Goal: Task Accomplishment & Management: Manage account settings

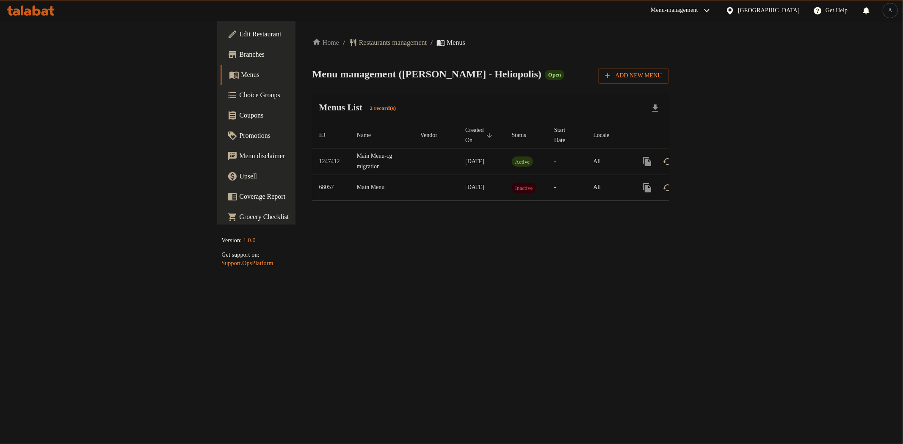
click at [239, 31] on span "Edit Restaurant" at bounding box center [300, 34] width 122 height 10
click at [712, 158] on icon "enhanced table" at bounding box center [708, 162] width 8 height 8
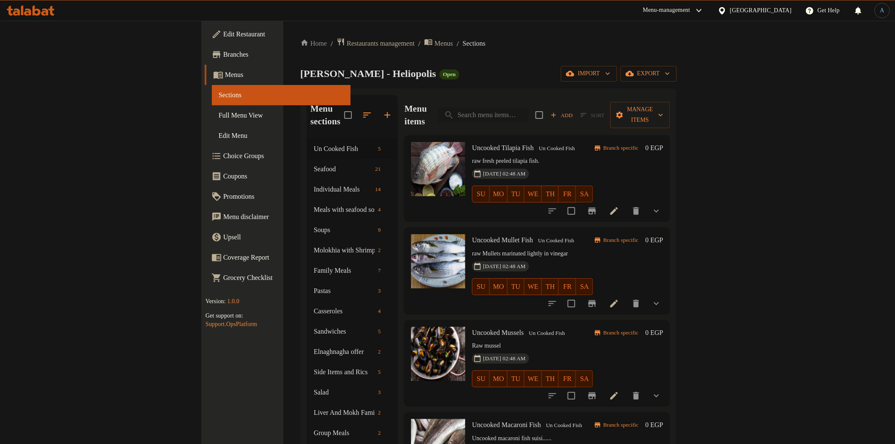
click at [529, 108] on input "search" at bounding box center [483, 115] width 91 height 15
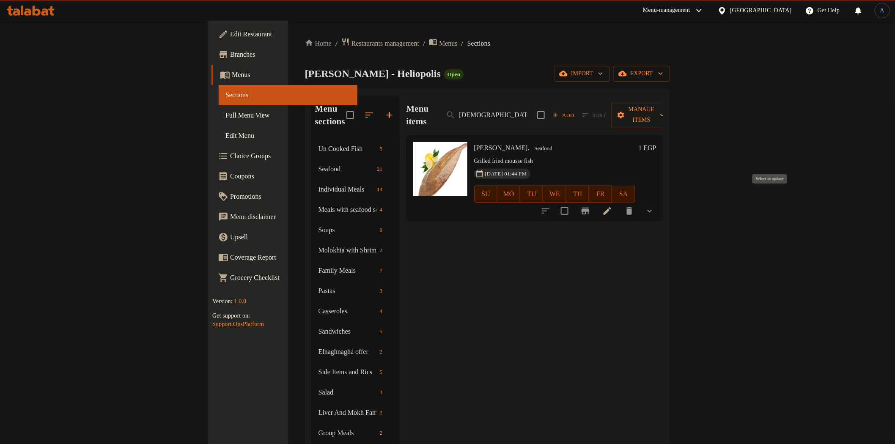
type input "[DEMOGRAPHIC_DATA]"
click at [574, 202] on input "checkbox" at bounding box center [565, 211] width 18 height 18
checkbox input "true"
click at [665, 109] on span "Manage items" at bounding box center [642, 115] width 46 height 21
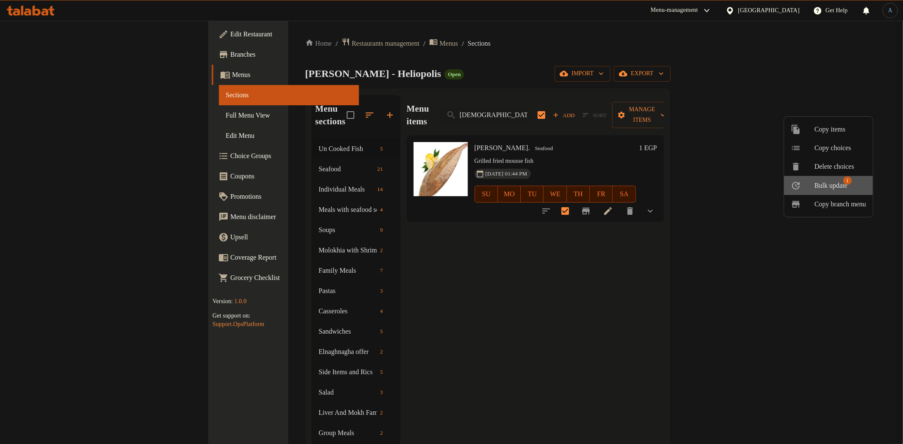
click at [828, 187] on span "Bulk update" at bounding box center [830, 186] width 33 height 10
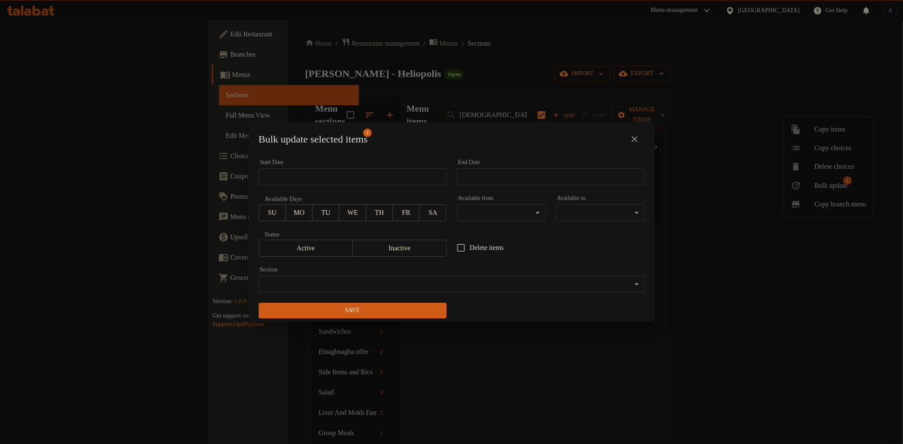
click at [636, 140] on icon "close" at bounding box center [634, 139] width 10 height 10
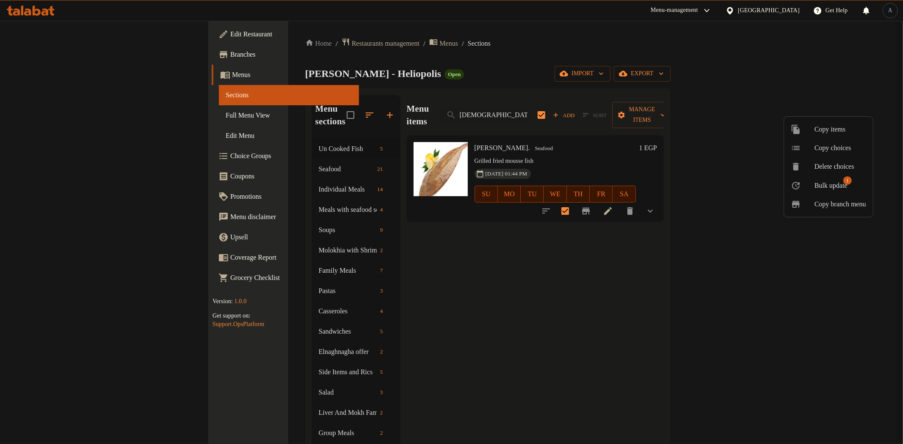
click at [726, 144] on div at bounding box center [451, 222] width 903 height 444
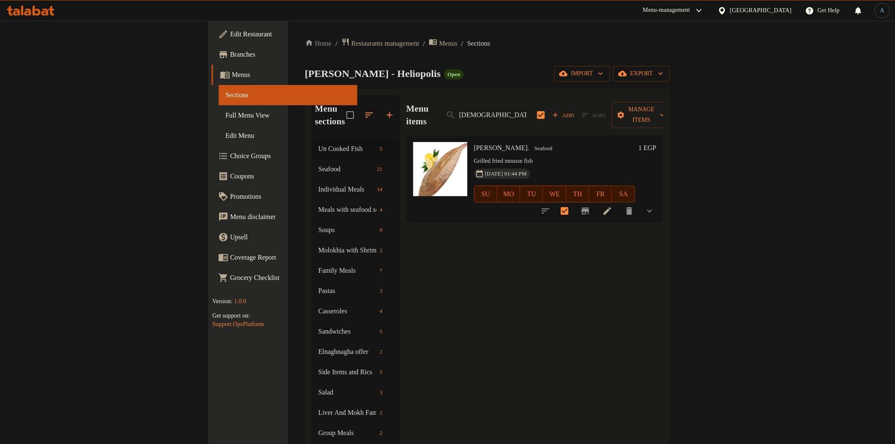
click at [655, 206] on icon "show more" at bounding box center [650, 211] width 10 height 10
click at [613, 303] on icon at bounding box center [608, 306] width 10 height 10
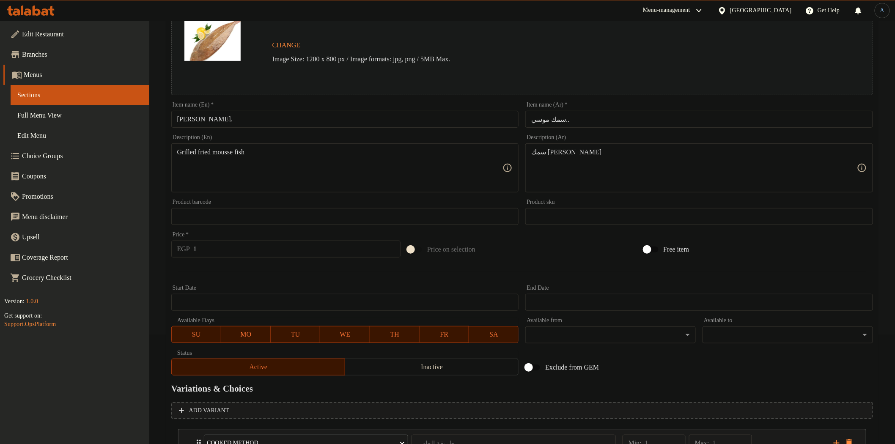
scroll to position [179, 0]
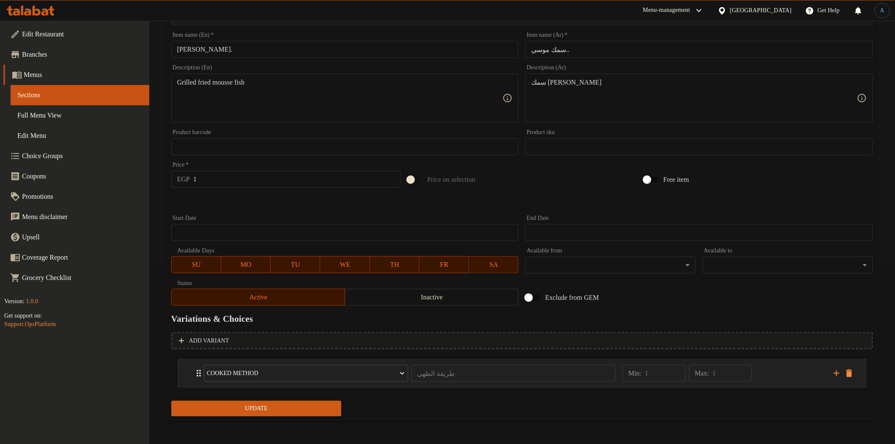
click at [804, 370] on div "Min: 1 ​ Max: 1 ​" at bounding box center [723, 373] width 211 height 27
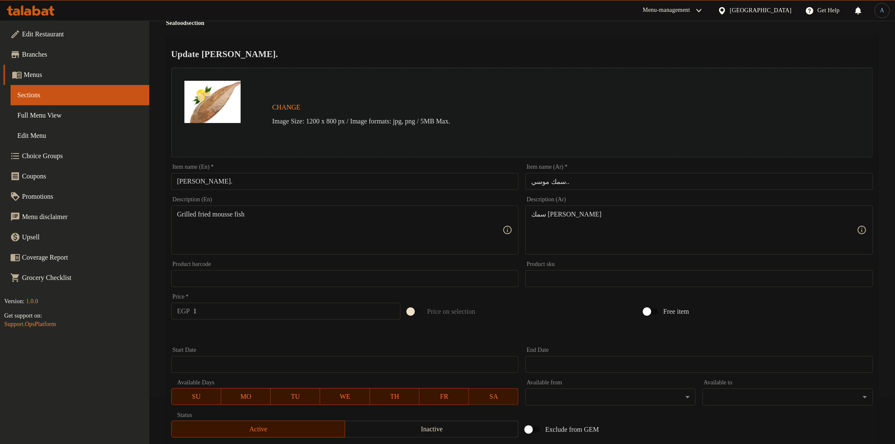
scroll to position [0, 0]
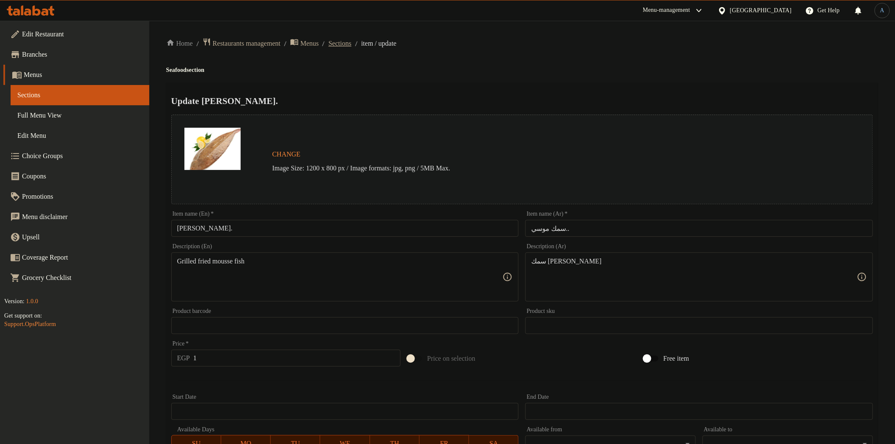
click at [352, 43] on span "Sections" at bounding box center [340, 44] width 23 height 10
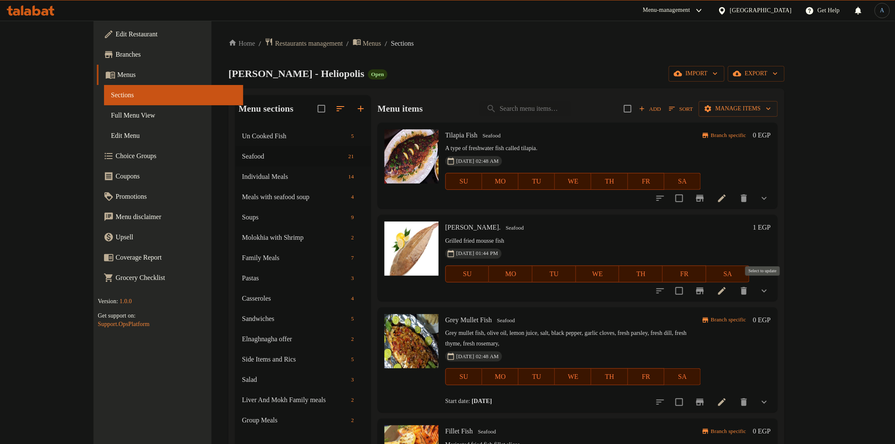
click at [689, 290] on input "checkbox" at bounding box center [680, 291] width 18 height 18
checkbox input "true"
click at [778, 116] on div "Add Sort Manage items" at bounding box center [701, 109] width 154 height 18
click at [111, 112] on span "Full Menu View" at bounding box center [173, 115] width 125 height 10
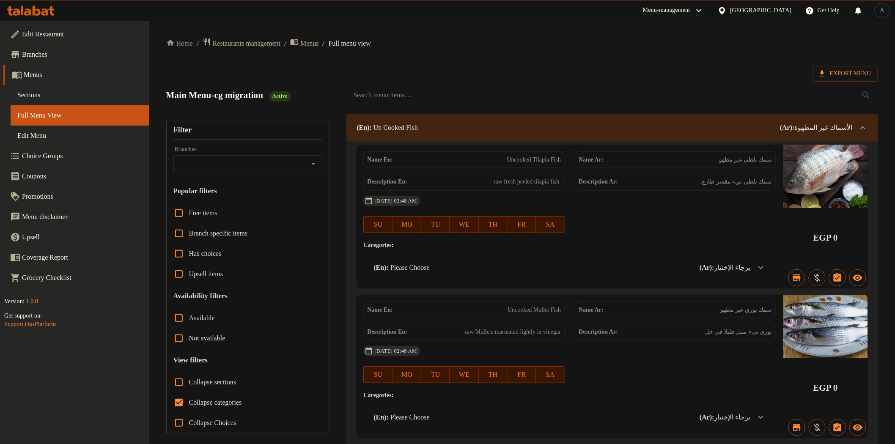
drag, startPoint x: 798, startPoint y: 79, endPoint x: 852, endPoint y: 82, distance: 54.7
click at [851, 77] on span "Export Menu" at bounding box center [846, 74] width 52 height 11
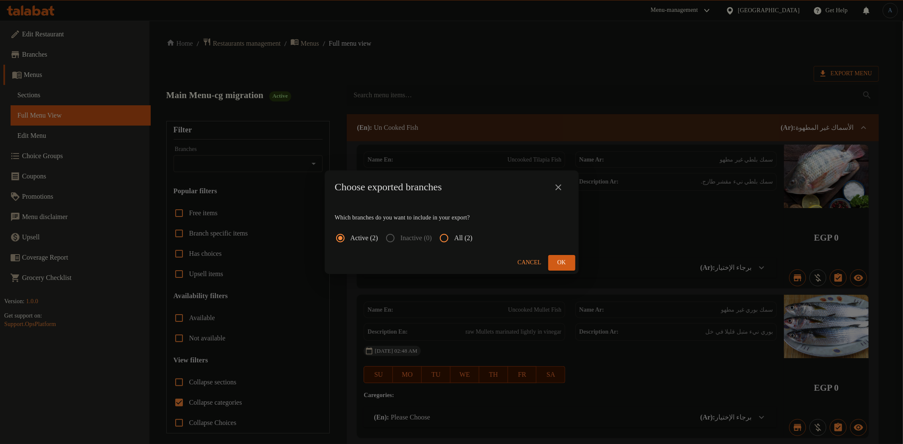
click at [468, 240] on span "All (2)" at bounding box center [463, 238] width 18 height 10
click at [454, 240] on input "All (2)" at bounding box center [444, 238] width 20 height 20
radio input "true"
click at [570, 259] on button "Ok" at bounding box center [561, 263] width 27 height 16
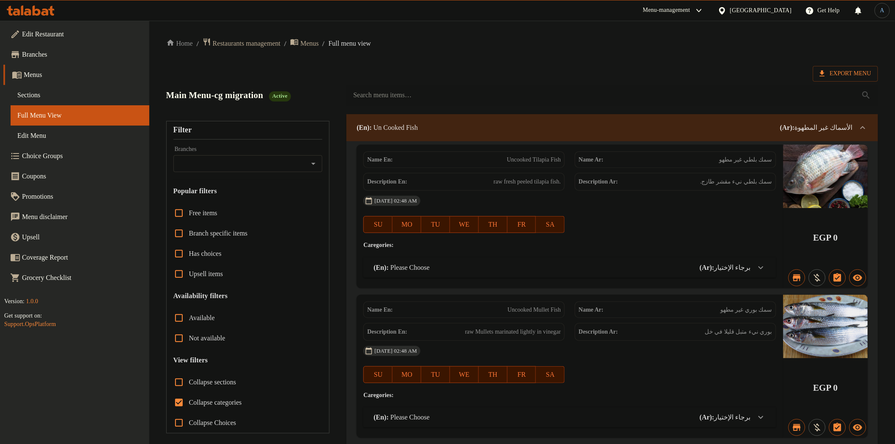
click at [36, 96] on span "Sections" at bounding box center [79, 95] width 125 height 10
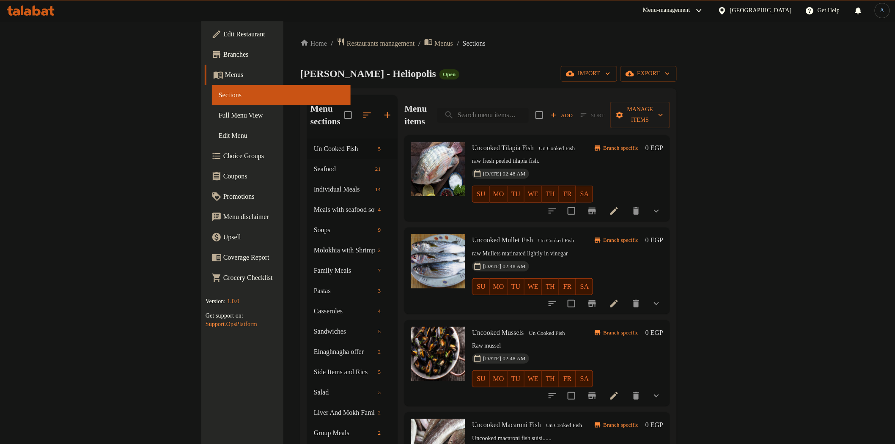
click at [529, 108] on input "search" at bounding box center [483, 115] width 91 height 15
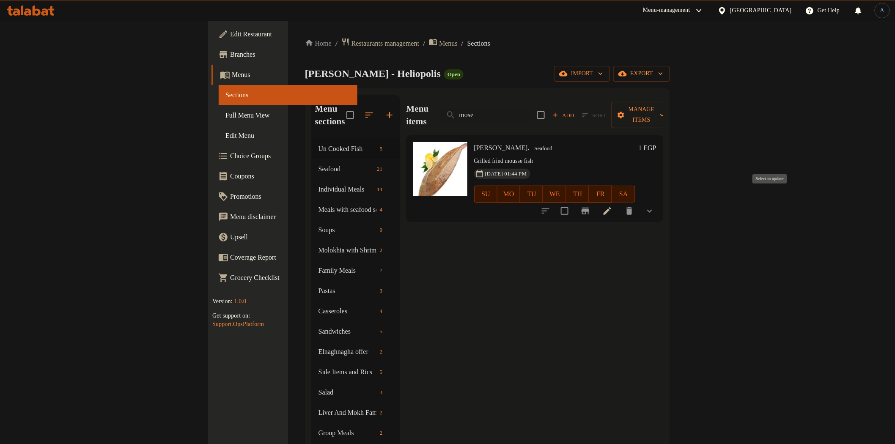
type input "mose"
click at [574, 202] on input "checkbox" at bounding box center [565, 211] width 18 height 18
checkbox input "true"
click at [665, 105] on span "Manage items" at bounding box center [642, 115] width 46 height 21
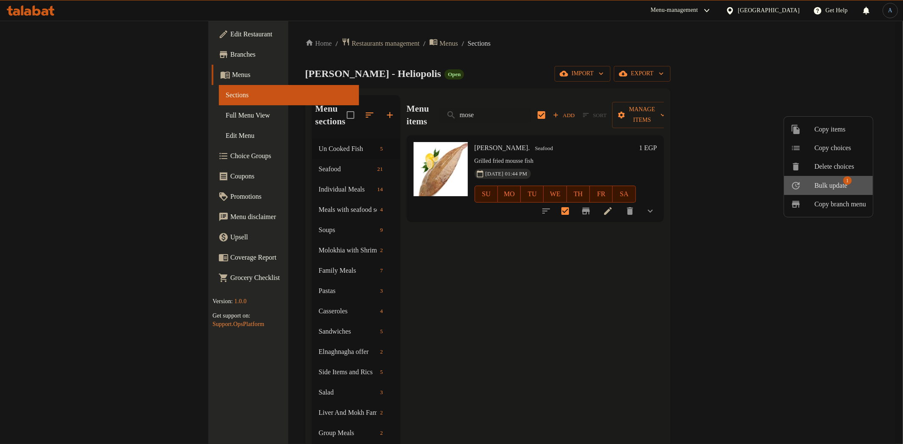
click at [858, 189] on span "Bulk update 1" at bounding box center [840, 185] width 52 height 11
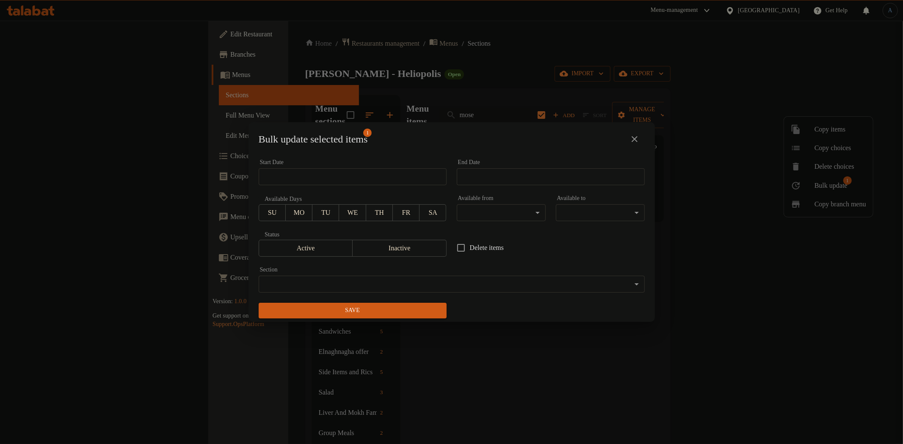
click at [417, 248] on span "Inactive" at bounding box center [399, 248] width 87 height 12
click at [401, 306] on span "Save" at bounding box center [352, 311] width 174 height 11
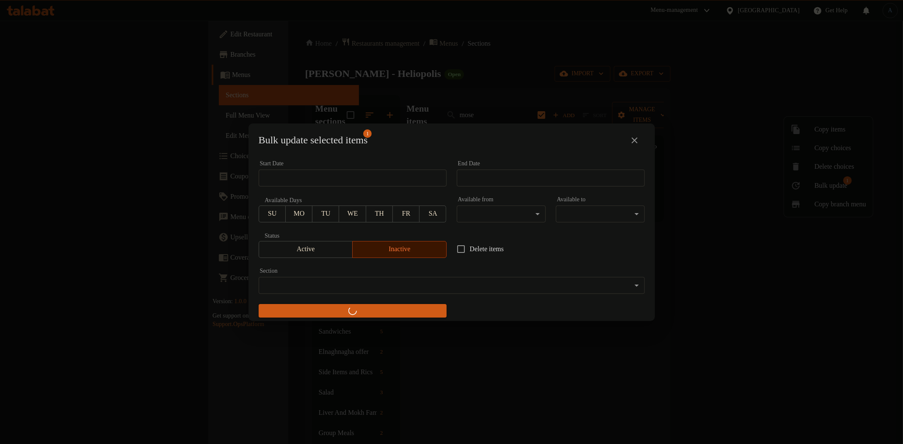
checkbox input "false"
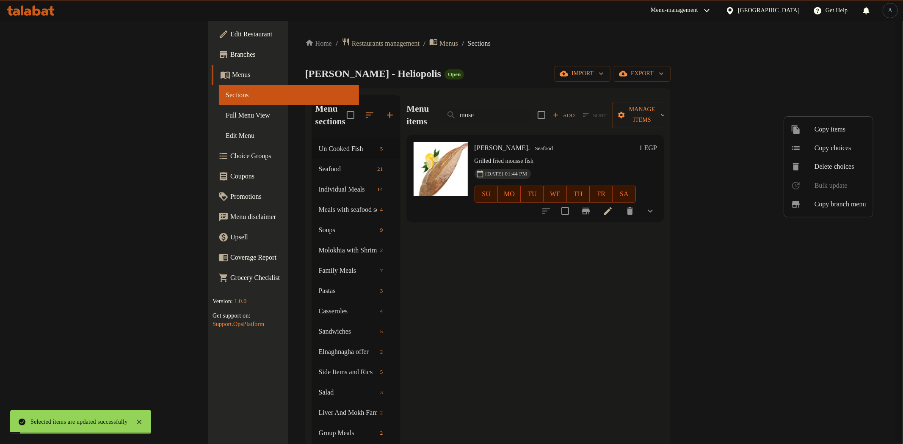
click at [442, 138] on div at bounding box center [451, 222] width 903 height 444
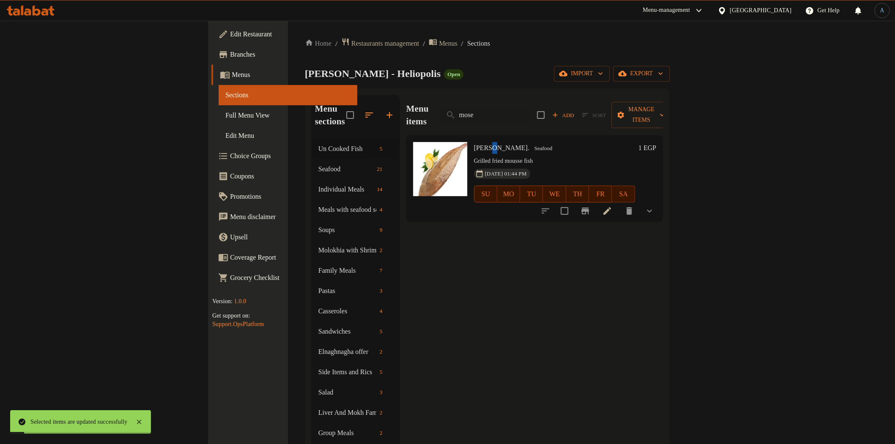
click at [474, 144] on span "[PERSON_NAME]." at bounding box center [501, 147] width 55 height 7
copy h6 "[PERSON_NAME]."
click at [226, 113] on span "Full Menu View" at bounding box center [288, 115] width 125 height 10
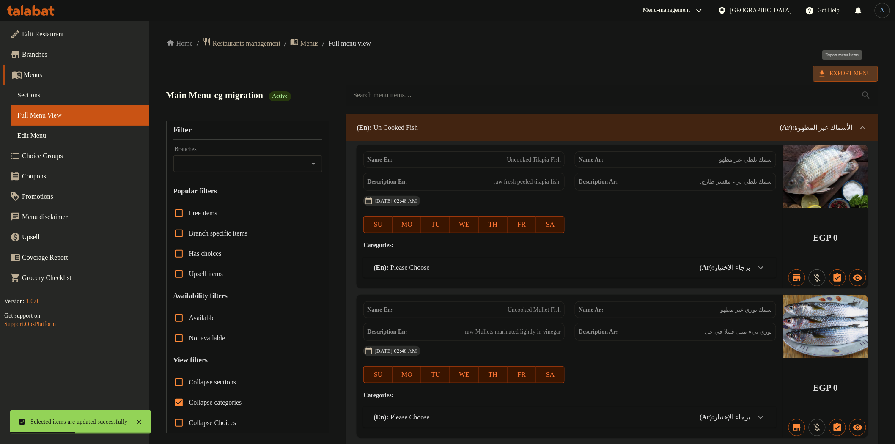
click at [838, 71] on span "Export Menu" at bounding box center [846, 74] width 52 height 11
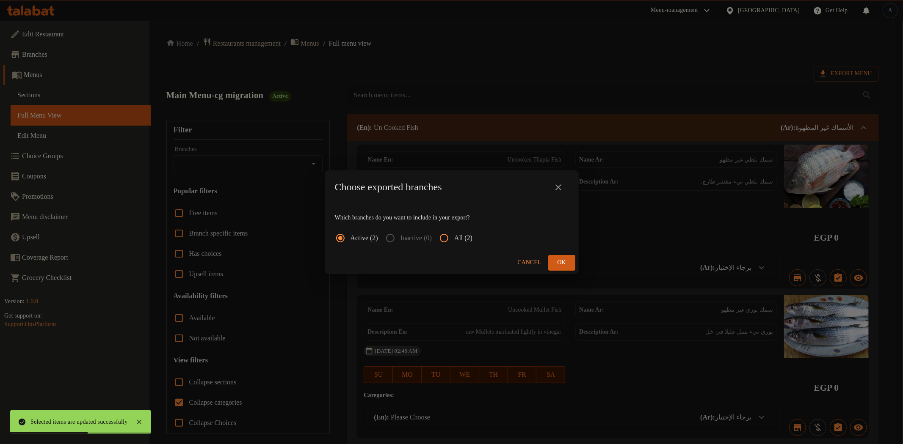
click at [472, 238] on span "All (2)" at bounding box center [463, 238] width 18 height 10
click at [454, 238] on input "All (2)" at bounding box center [444, 238] width 20 height 20
radio input "true"
click at [555, 260] on span "Ok" at bounding box center [562, 263] width 14 height 11
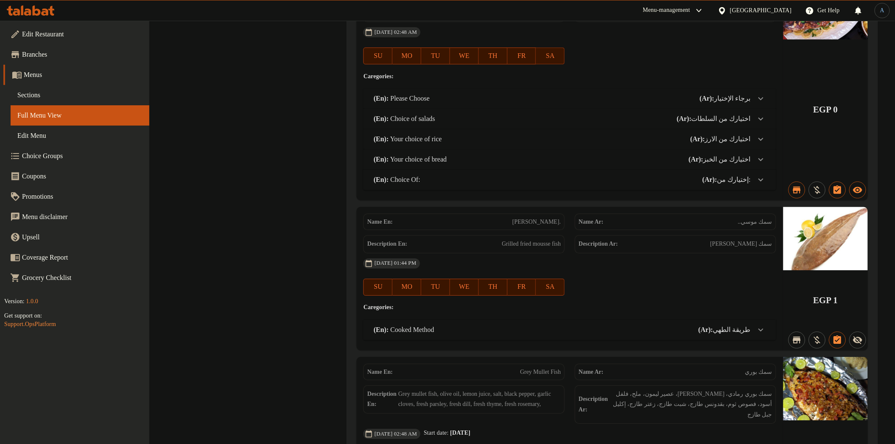
click at [42, 89] on link "Sections" at bounding box center [80, 95] width 139 height 20
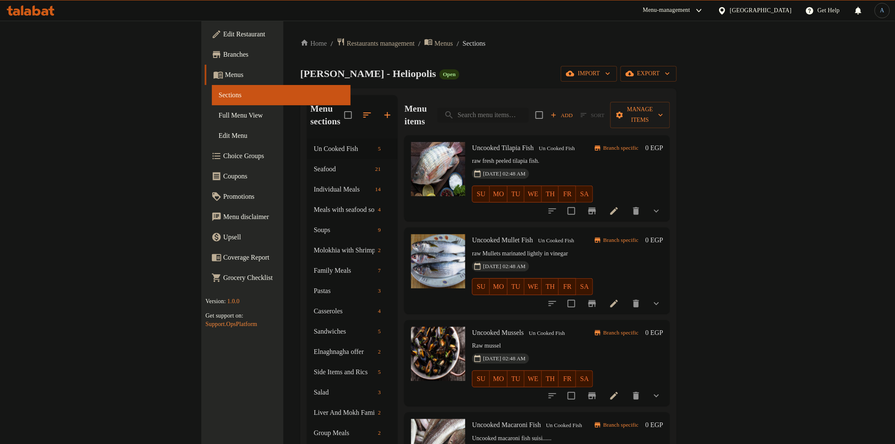
click at [529, 108] on input "search" at bounding box center [483, 115] width 91 height 15
paste input "[PERSON_NAME]."
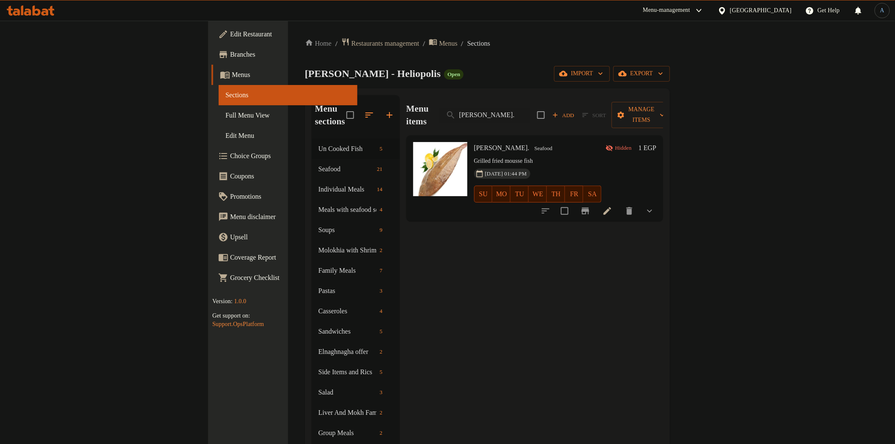
type input "[PERSON_NAME]."
drag, startPoint x: 459, startPoint y: 138, endPoint x: 423, endPoint y: 138, distance: 35.5
click at [474, 144] on span "[PERSON_NAME]." at bounding box center [501, 147] width 55 height 7
copy span "[PERSON_NAME]."
click at [352, 41] on span "Restaurants management" at bounding box center [386, 44] width 68 height 10
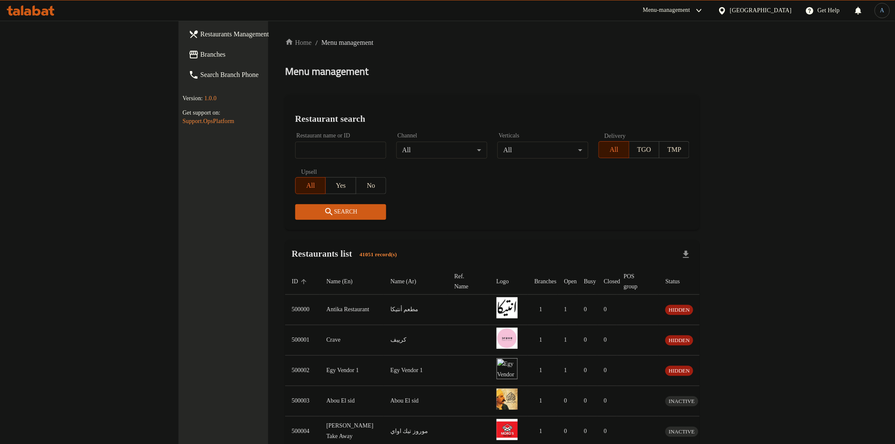
click at [295, 147] on input "search" at bounding box center [340, 150] width 91 height 17
paste input "768837"
type input "768837"
click at [182, 44] on link "Restaurants Management" at bounding box center [255, 34] width 146 height 20
